Goal: Find contact information

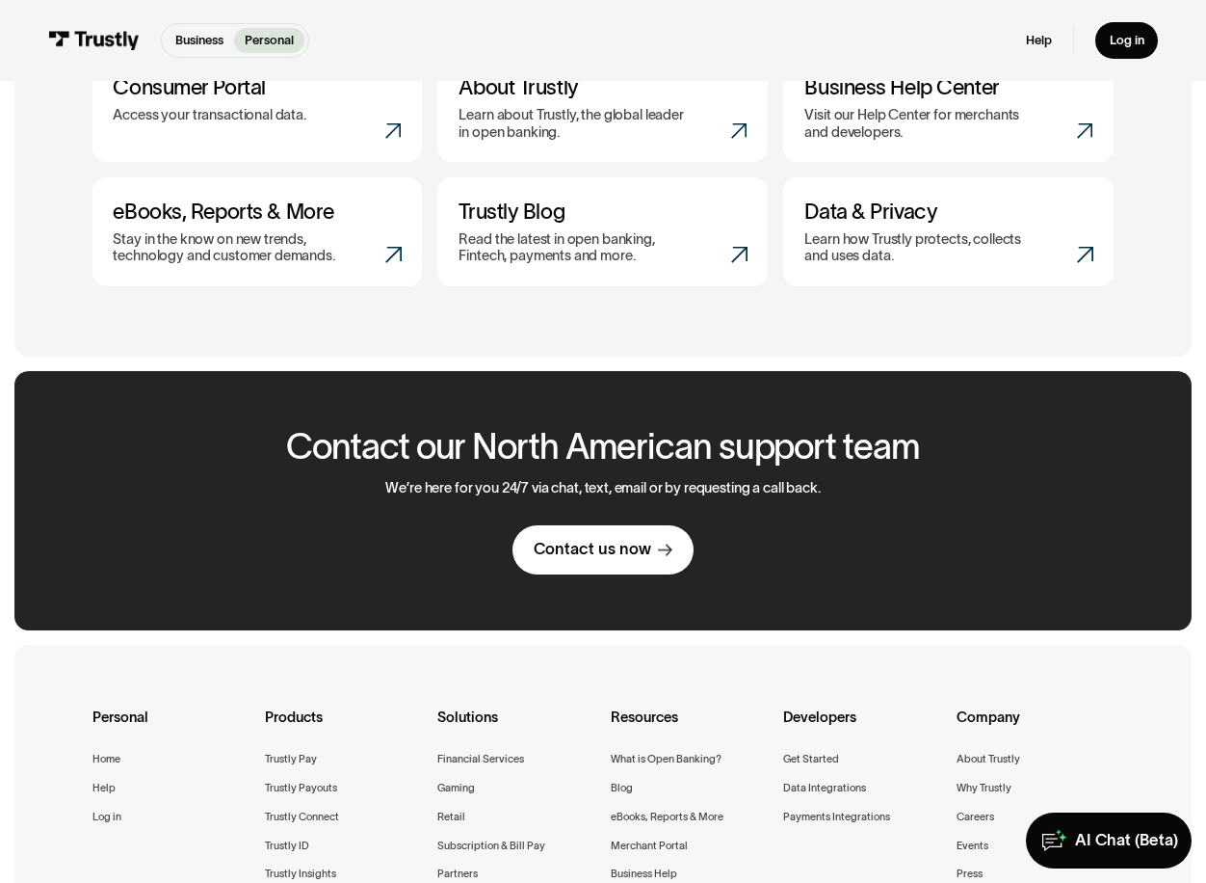
scroll to position [1156, 0]
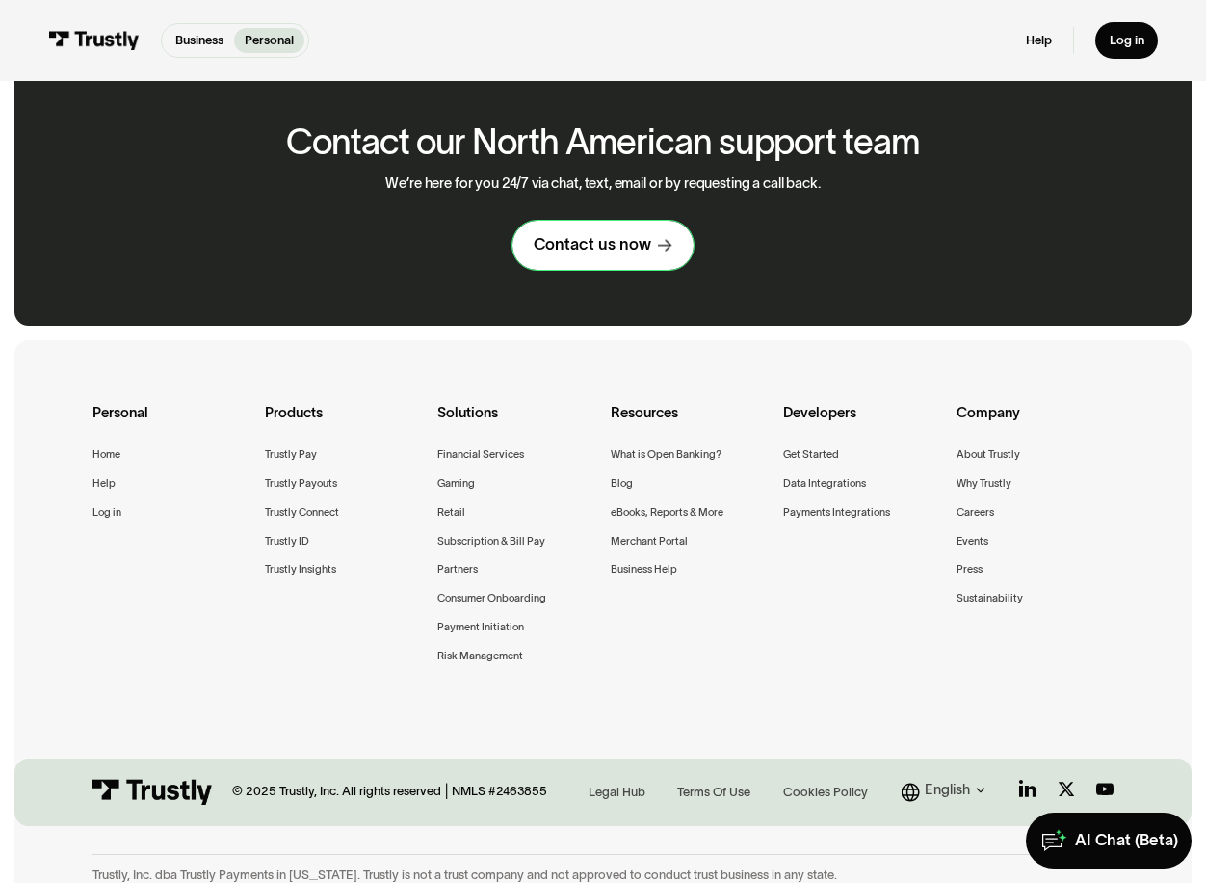
click at [612, 243] on div "Contact us now" at bounding box center [593, 244] width 118 height 20
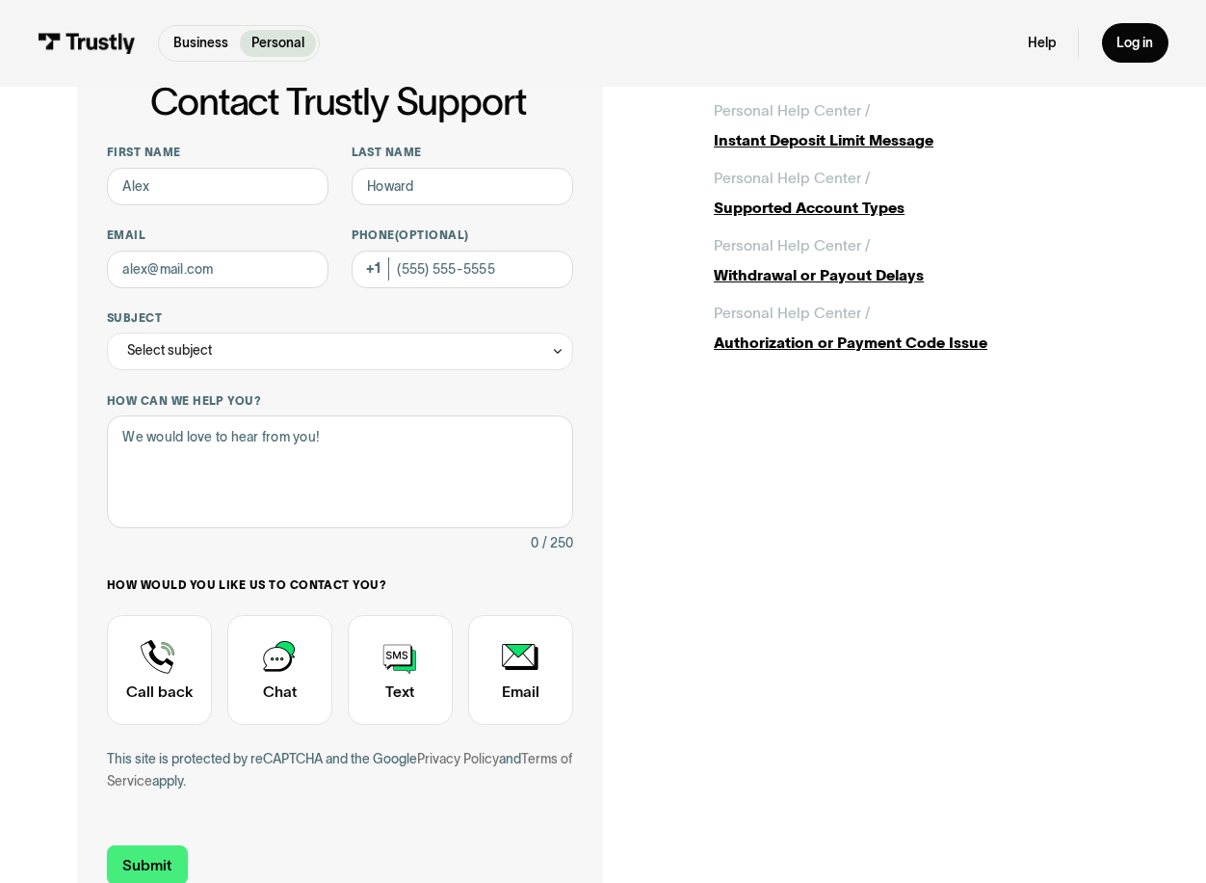
scroll to position [482, 0]
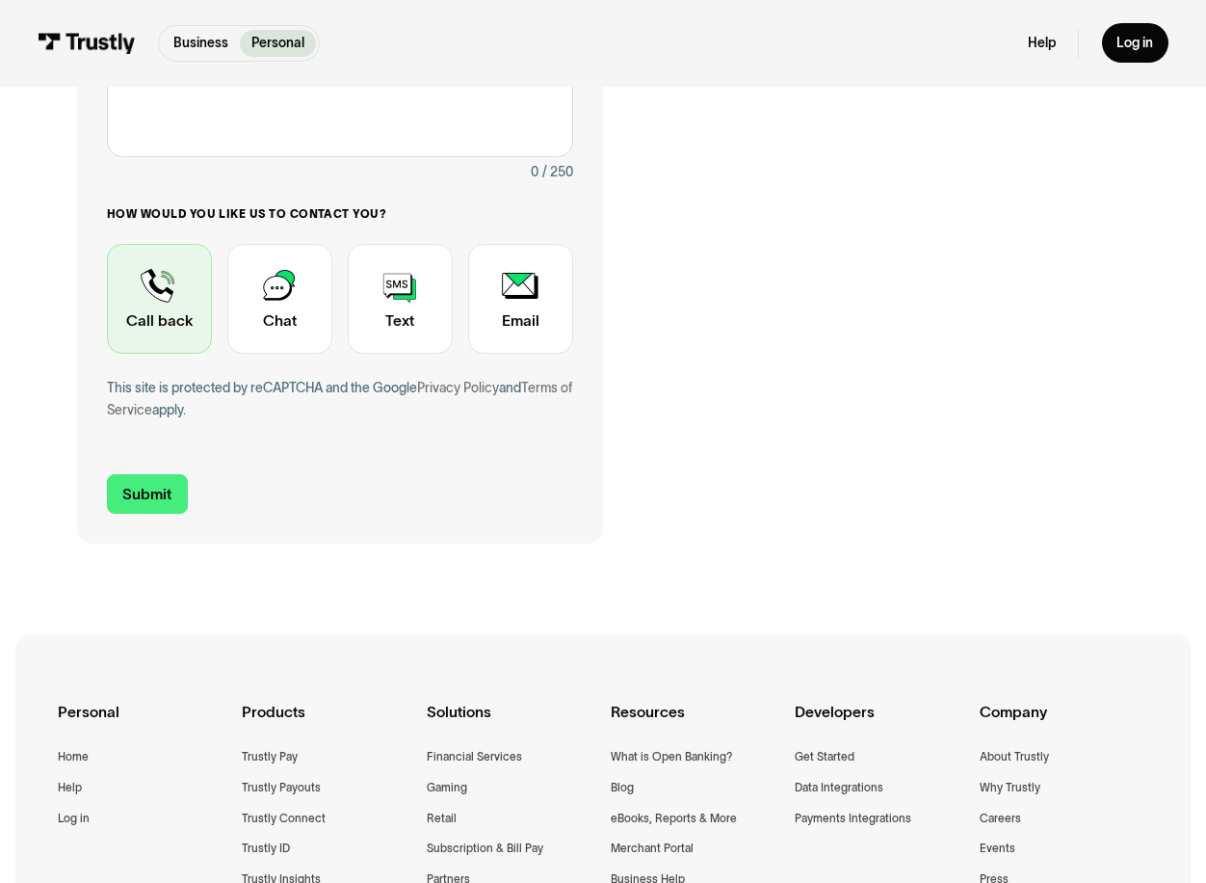
click at [155, 309] on div "Contact Trustly Support" at bounding box center [159, 299] width 105 height 110
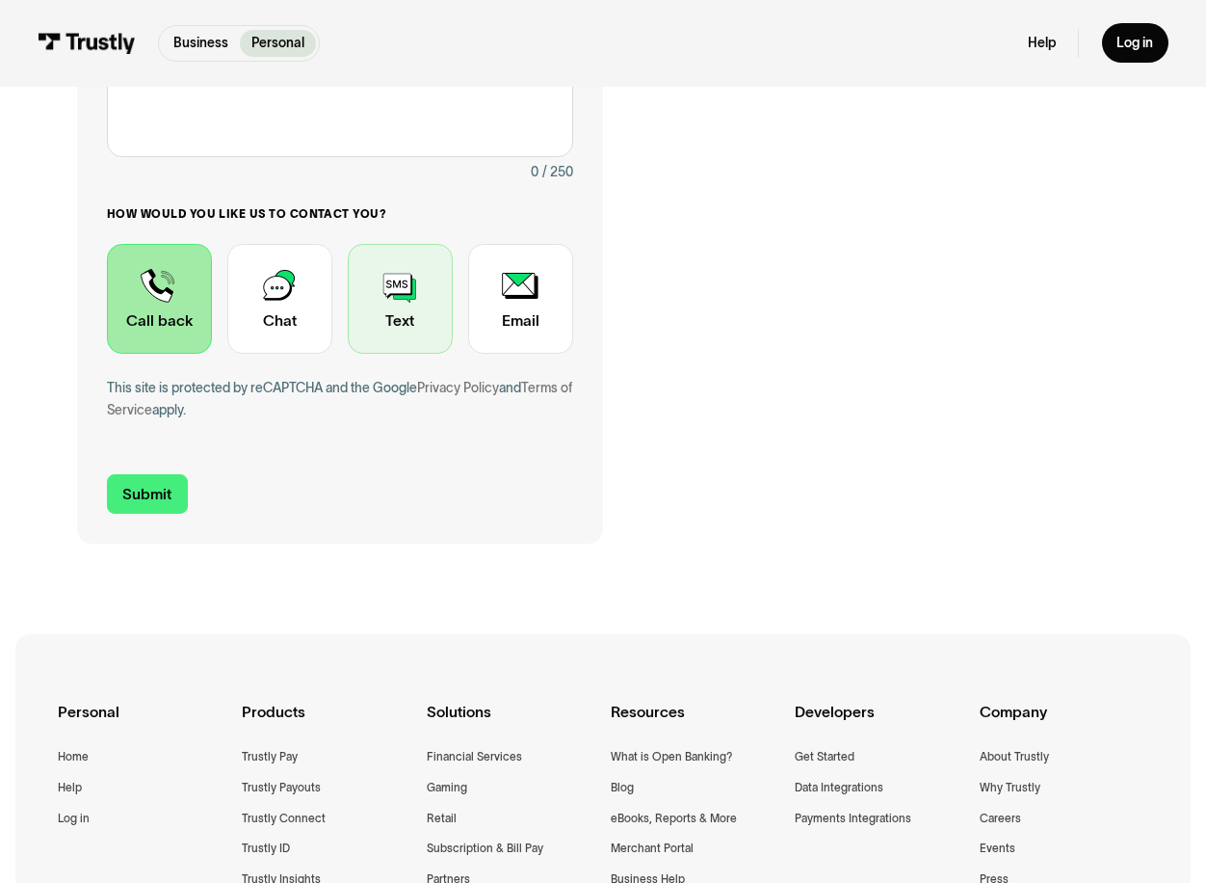
click at [413, 330] on div "Contact Trustly Support" at bounding box center [400, 299] width 105 height 110
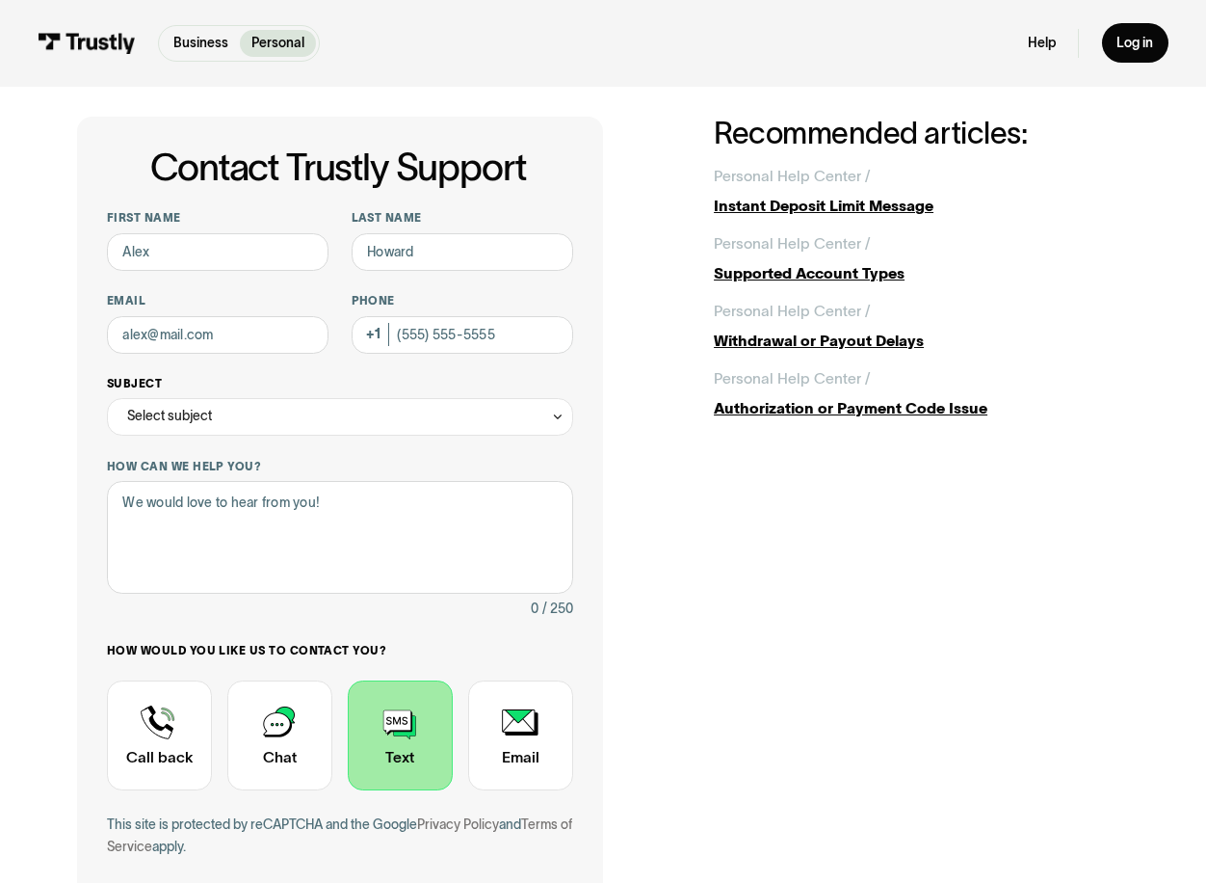
scroll to position [0, 0]
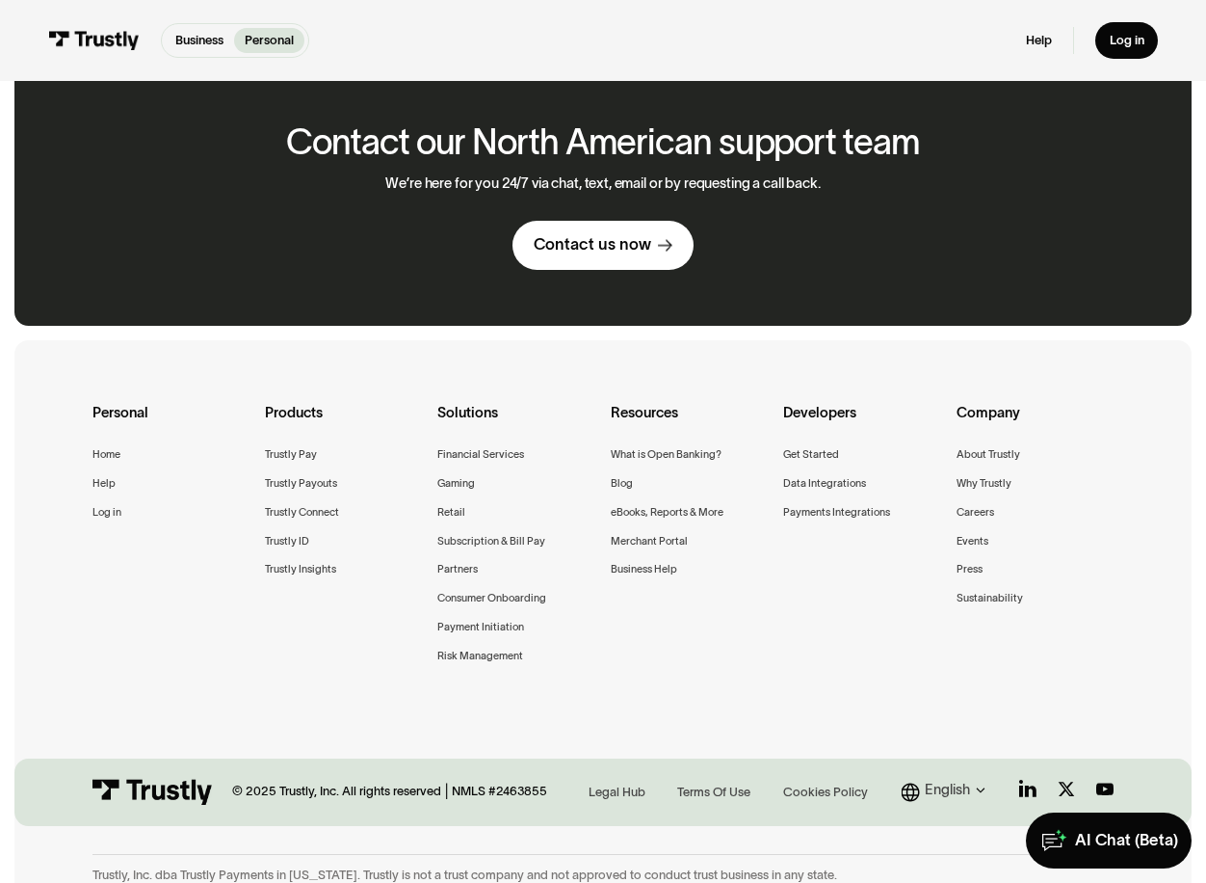
scroll to position [1179, 0]
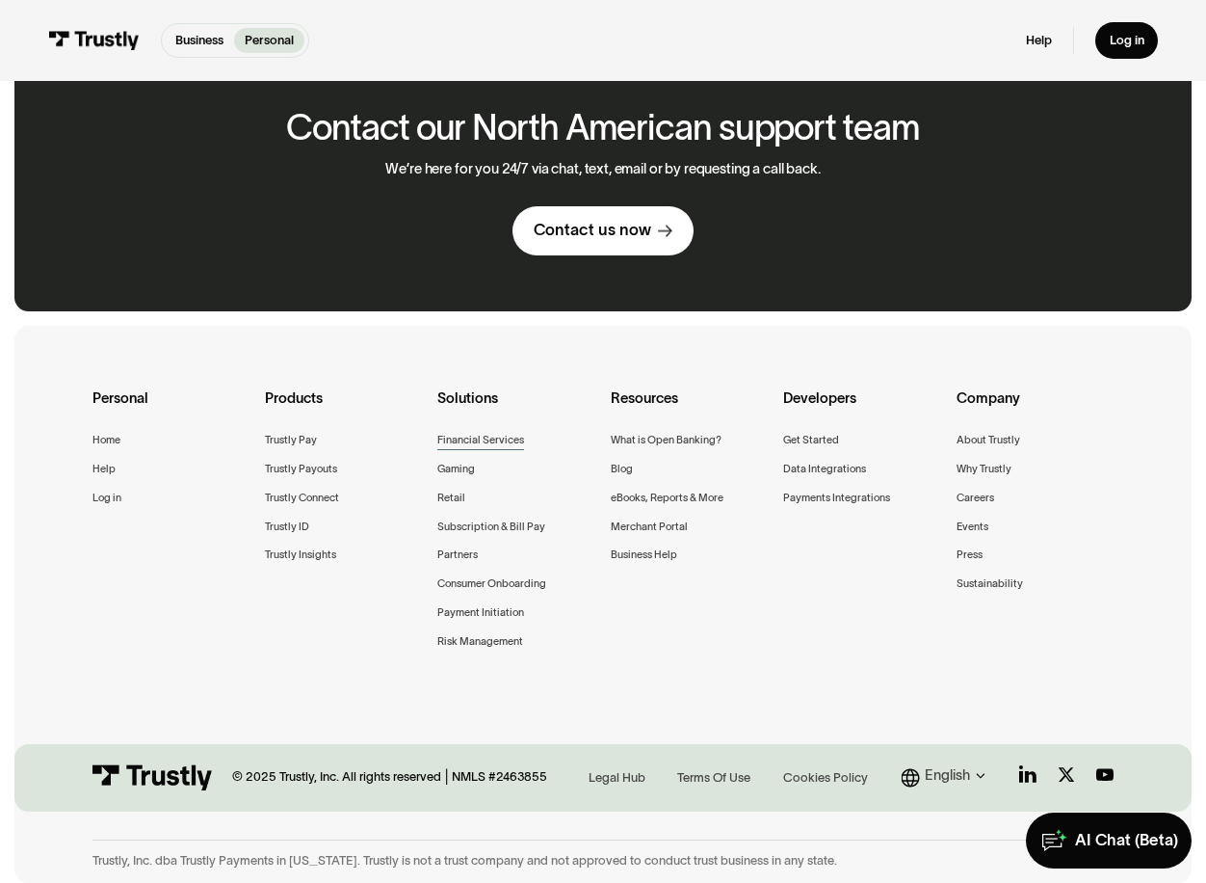
click at [498, 436] on div "Financial Services" at bounding box center [480, 440] width 87 height 18
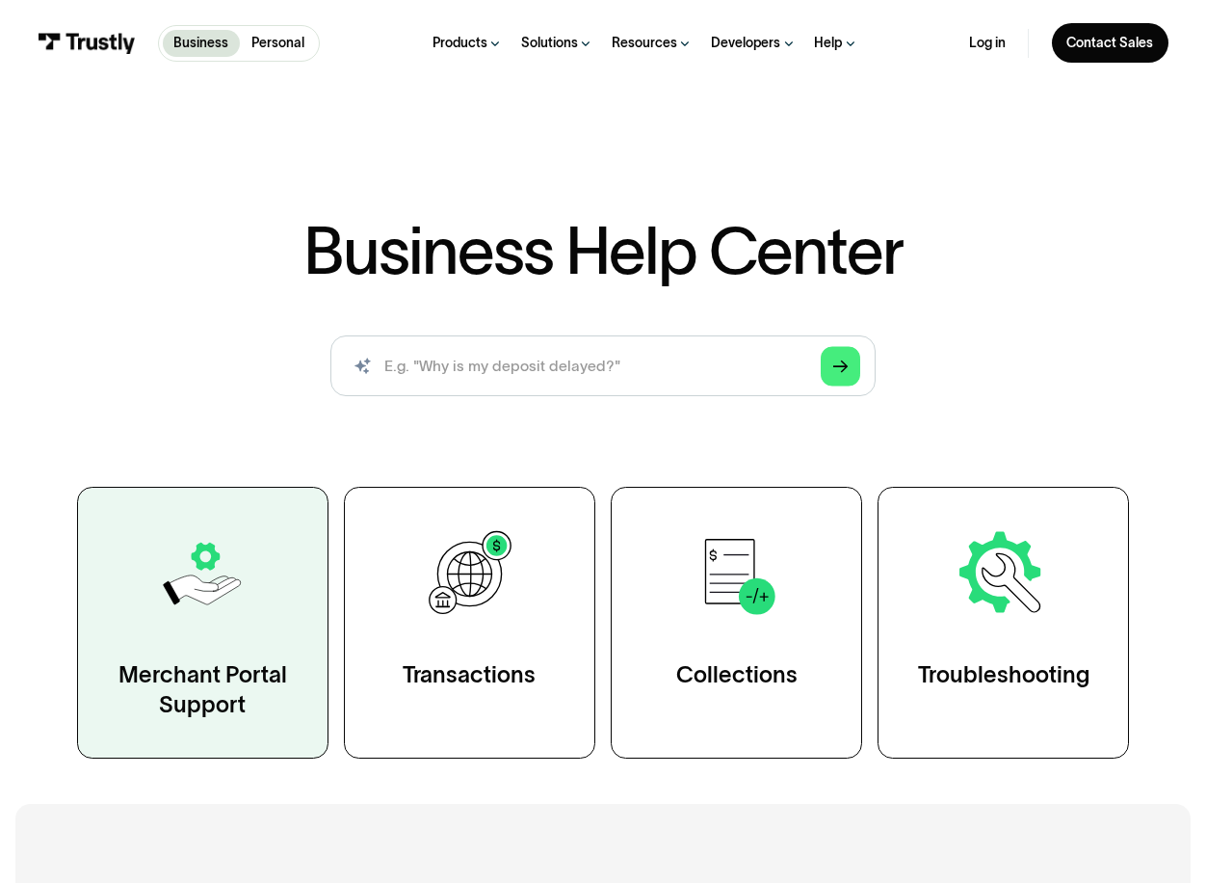
click at [171, 621] on img at bounding box center [202, 573] width 97 height 97
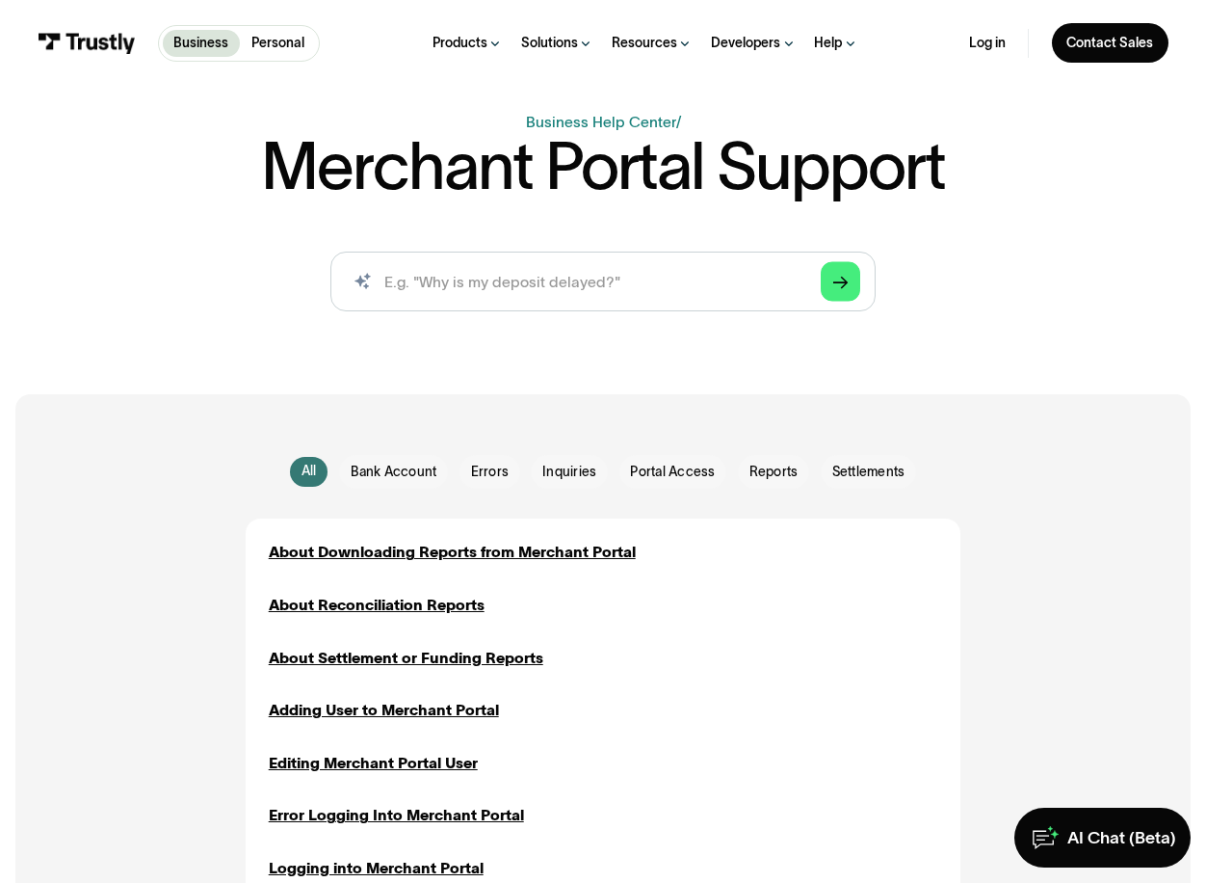
scroll to position [96, 0]
